Goal: Task Accomplishment & Management: Manage account settings

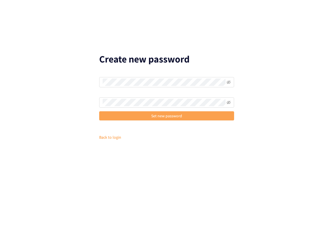
click at [128, 116] on button "Set new password" at bounding box center [166, 116] width 135 height 9
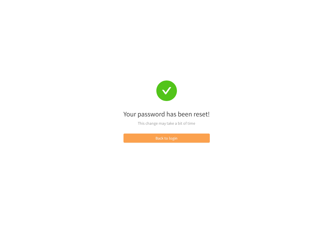
click at [168, 142] on button "Back to login" at bounding box center [167, 138] width 86 height 9
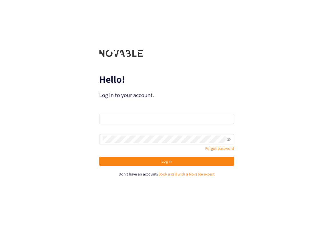
click at [166, 109] on div "Email" at bounding box center [166, 116] width 135 height 17
click at [166, 115] on input "email" at bounding box center [166, 119] width 135 height 10
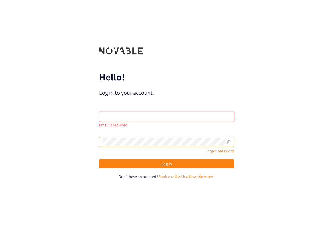
type input "[EMAIL_ADDRESS][DOMAIN_NAME]"
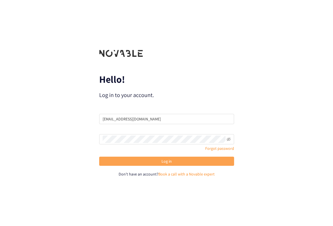
click at [167, 161] on span "Log in" at bounding box center [167, 161] width 10 height 6
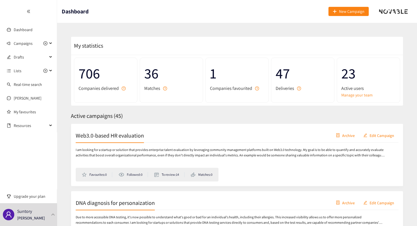
click at [45, 6] on div at bounding box center [28, 11] width 57 height 23
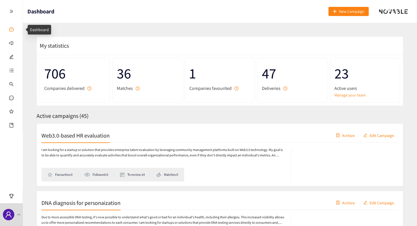
click at [17, 30] on link "Dashboard" at bounding box center [26, 29] width 19 height 5
click at [12, 10] on icon "double-right" at bounding box center [11, 11] width 4 height 4
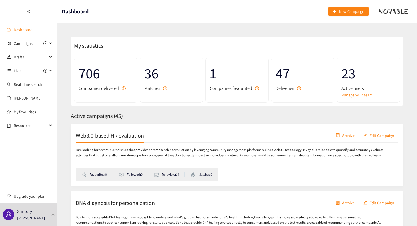
click at [29, 30] on link "Dashboard" at bounding box center [23, 29] width 19 height 5
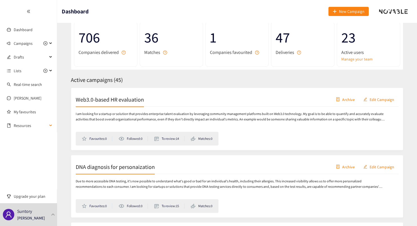
scroll to position [39, 0]
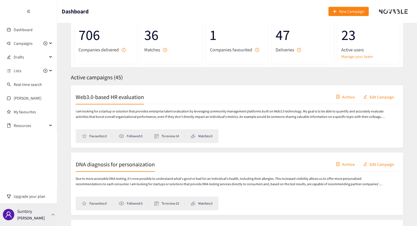
click at [26, 219] on p "[PERSON_NAME]" at bounding box center [31, 218] width 28 height 6
click at [185, 179] on p "Due to more accessible DNA testing, it's now possible to understand what's good…" at bounding box center [231, 181] width 310 height 11
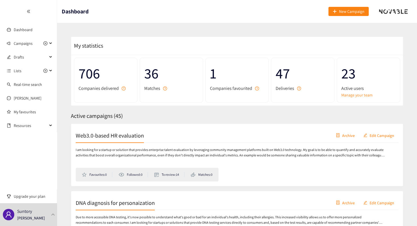
click at [185, 88] on span "Companies favourited" at bounding box center [231, 88] width 42 height 7
click at [185, 78] on span "1" at bounding box center [237, 73] width 54 height 23
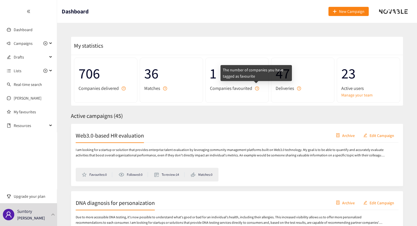
click at [185, 90] on icon "question-circle" at bounding box center [257, 89] width 4 height 4
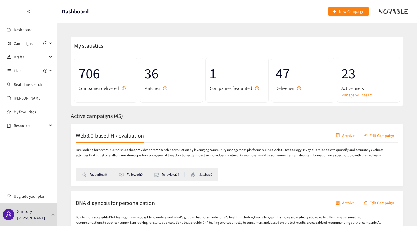
click at [185, 120] on div "Active campaigns ( 45 )" at bounding box center [237, 116] width 333 height 9
click at [185, 92] on div "23 Active users Manage your team" at bounding box center [368, 80] width 63 height 45
click at [185, 96] on link "Manage your team" at bounding box center [369, 95] width 54 height 6
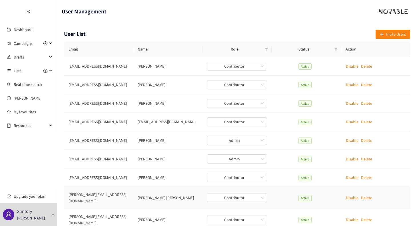
scroll to position [42, 0]
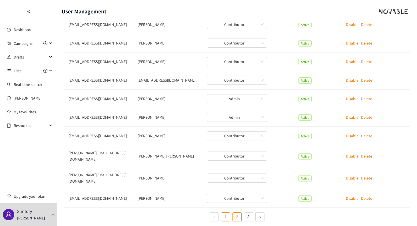
click at [185, 213] on link "2" at bounding box center [237, 217] width 9 height 9
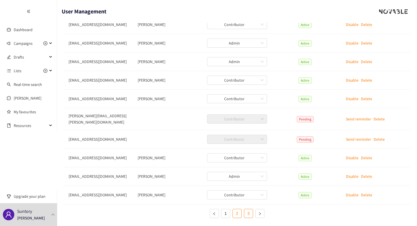
click at [185, 212] on link "3" at bounding box center [248, 214] width 9 height 9
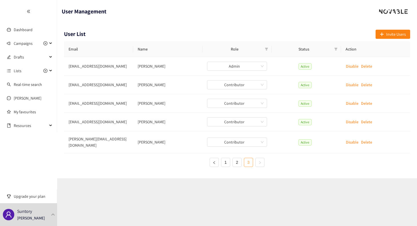
scroll to position [0, 0]
click at [185, 158] on link "2" at bounding box center [238, 162] width 9 height 9
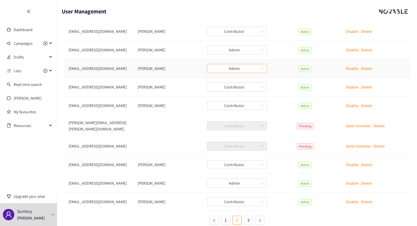
scroll to position [34, 0]
click at [185, 220] on link "1" at bounding box center [226, 221] width 9 height 9
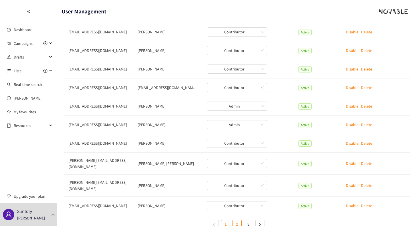
click at [185, 221] on link "2" at bounding box center [237, 224] width 9 height 9
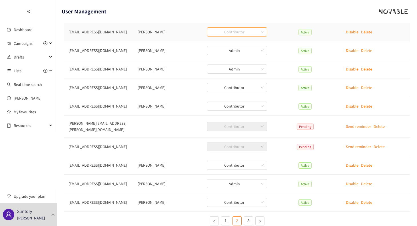
click at [185, 32] on span "Contributor" at bounding box center [237, 32] width 53 height 9
click at [185, 39] on div "Admin" at bounding box center [237, 43] width 60 height 9
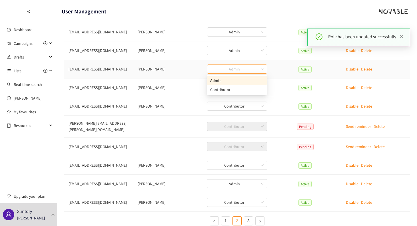
click at [185, 69] on span "Admin" at bounding box center [237, 69] width 53 height 9
click at [185, 88] on div "Contributor" at bounding box center [236, 90] width 53 height 6
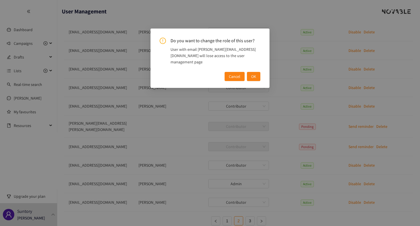
click at [185, 73] on span "OK" at bounding box center [253, 76] width 5 height 6
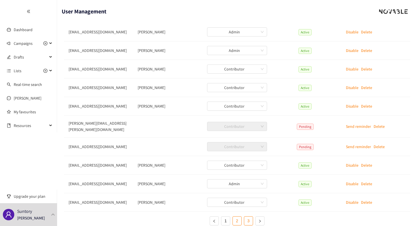
click at [185, 220] on link "3" at bounding box center [248, 221] width 9 height 9
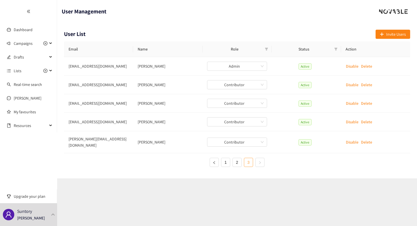
scroll to position [0, 0]
click at [185, 159] on link "2" at bounding box center [238, 162] width 9 height 9
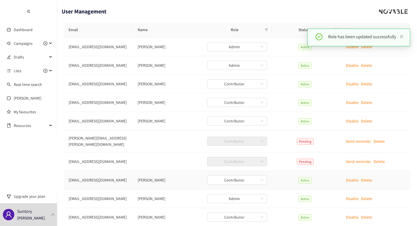
scroll to position [34, 0]
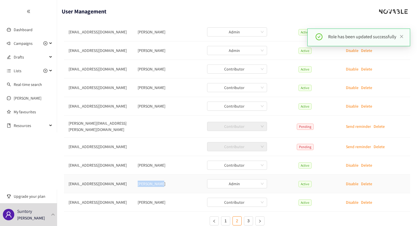
drag, startPoint x: 173, startPoint y: 181, endPoint x: 137, endPoint y: 181, distance: 36.3
click at [137, 181] on td "[PERSON_NAME]" at bounding box center [167, 184] width 69 height 19
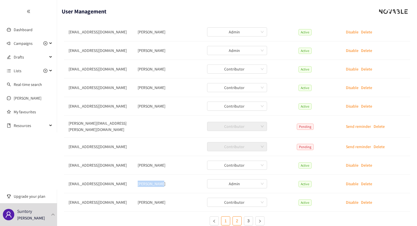
click at [185, 217] on link "1" at bounding box center [226, 221] width 9 height 9
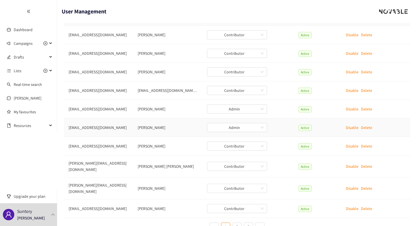
scroll to position [31, 0]
